Goal: Task Accomplishment & Management: Manage account settings

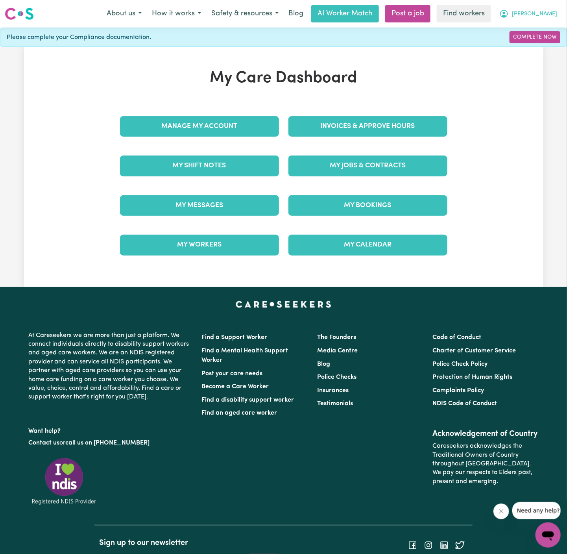
click at [558, 11] on button "[PERSON_NAME]" at bounding box center [528, 14] width 68 height 17
click at [529, 46] on link "Logout" at bounding box center [531, 45] width 62 height 15
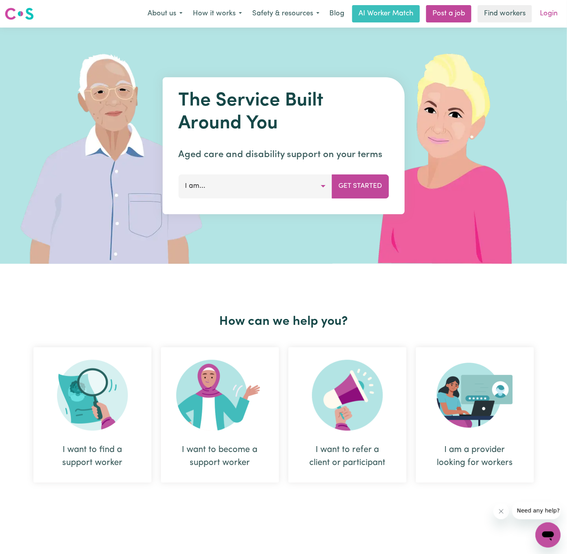
click at [547, 15] on link "Login" at bounding box center [548, 13] width 27 height 17
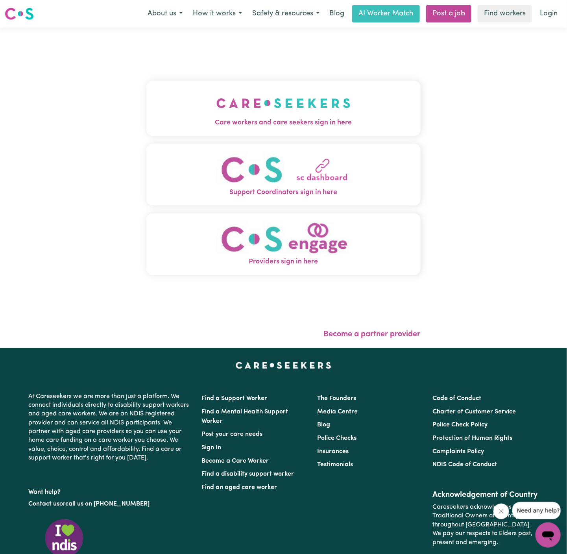
click at [297, 91] on img "Care workers and care seekers sign in here" at bounding box center [283, 103] width 134 height 29
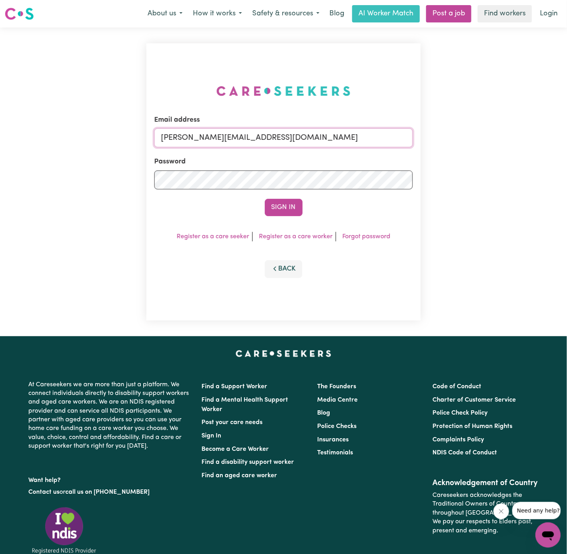
click at [336, 140] on input "[PERSON_NAME][EMAIL_ADDRESS][DOMAIN_NAME]" at bounding box center [283, 137] width 259 height 19
click at [269, 138] on input "[EMAIL_ADDRESS][DOMAIN_NAME]" at bounding box center [283, 137] width 259 height 19
drag, startPoint x: 200, startPoint y: 140, endPoint x: 558, endPoint y: 145, distance: 357.3
click at [558, 145] on div "Email address [EMAIL_ADDRESS][DOMAIN_NAME] Password Sign In Register as a care …" at bounding box center [283, 182] width 567 height 308
type input "[EMAIL_ADDRESS][DOMAIN_NAME]"
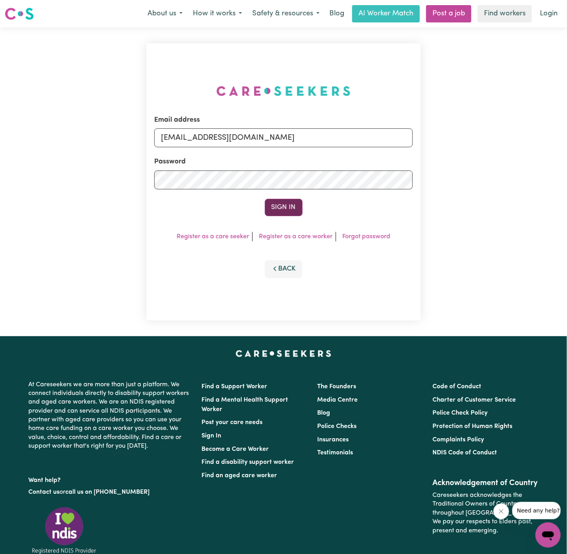
click at [288, 209] on button "Sign In" at bounding box center [284, 207] width 38 height 17
